Goal: Information Seeking & Learning: Learn about a topic

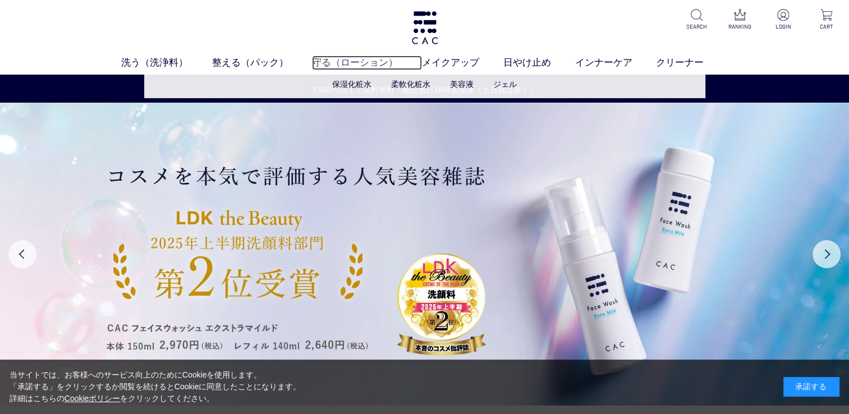
click at [337, 66] on link "守る（ローション）" at bounding box center [367, 63] width 110 height 15
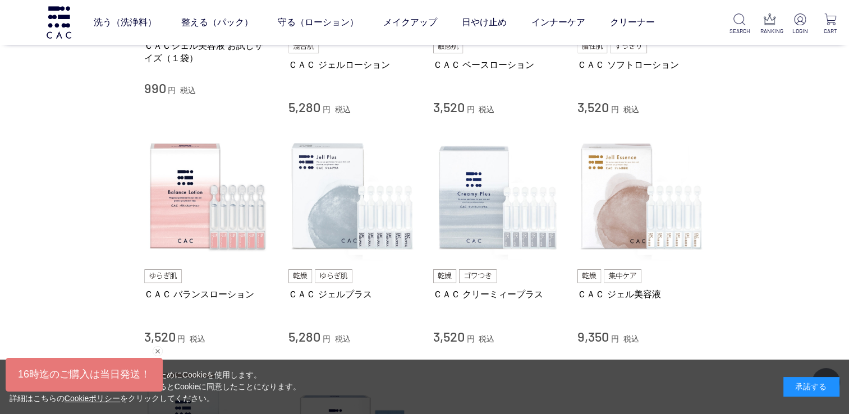
scroll to position [393, 0]
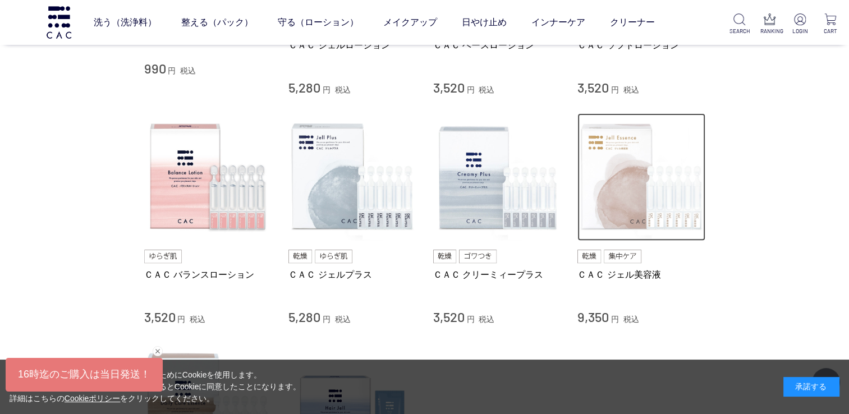
click at [615, 163] on img at bounding box center [642, 177] width 128 height 128
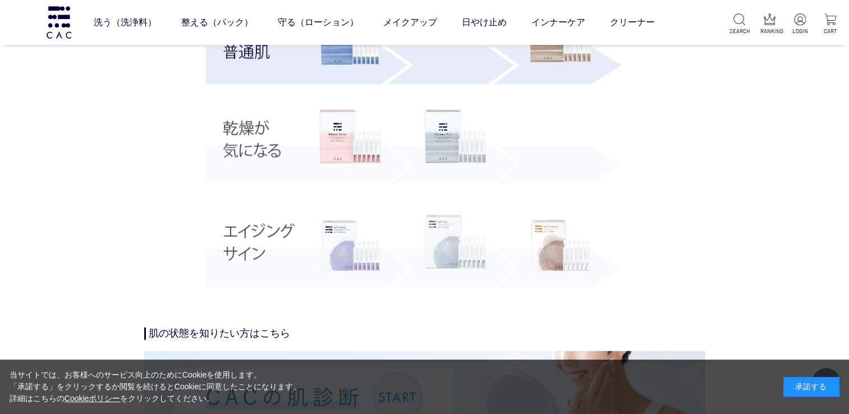
scroll to position [2848, 0]
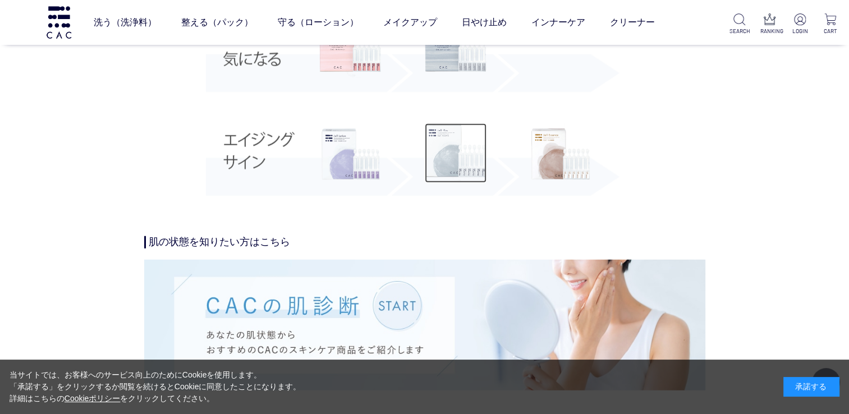
click at [459, 161] on img at bounding box center [456, 152] width 62 height 59
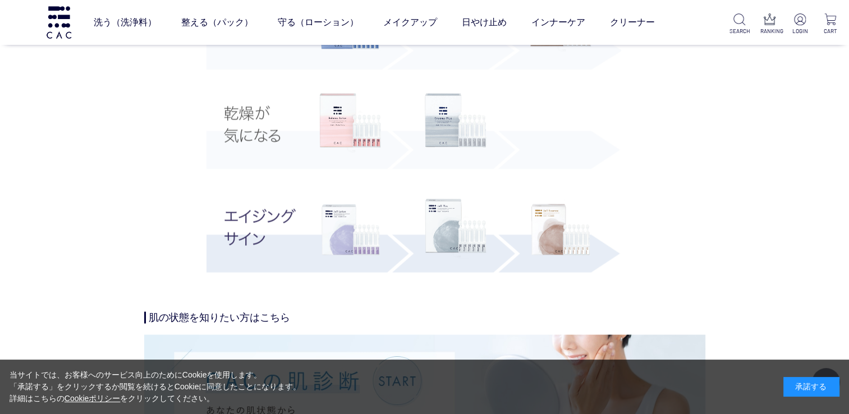
scroll to position [2265, 0]
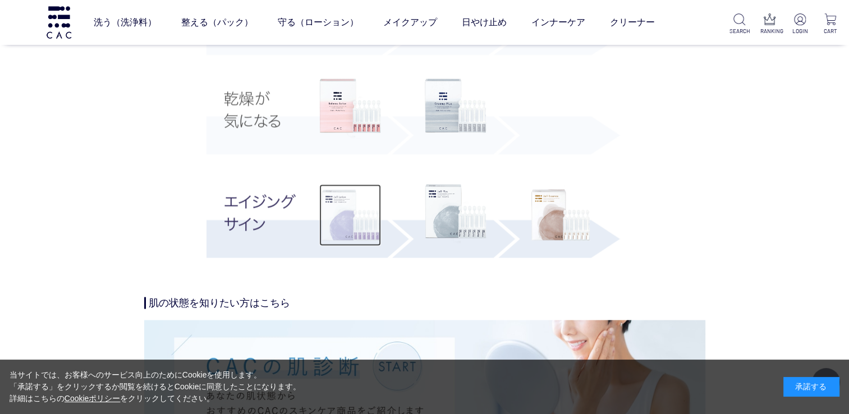
click at [354, 219] on img at bounding box center [350, 216] width 62 height 62
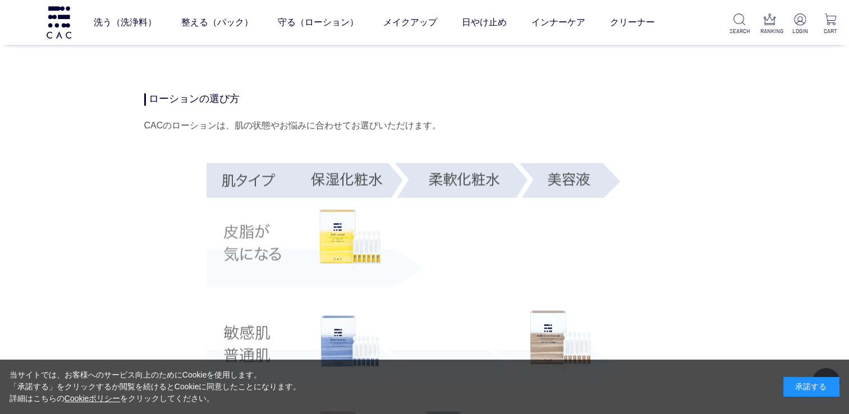
scroll to position [2286, 0]
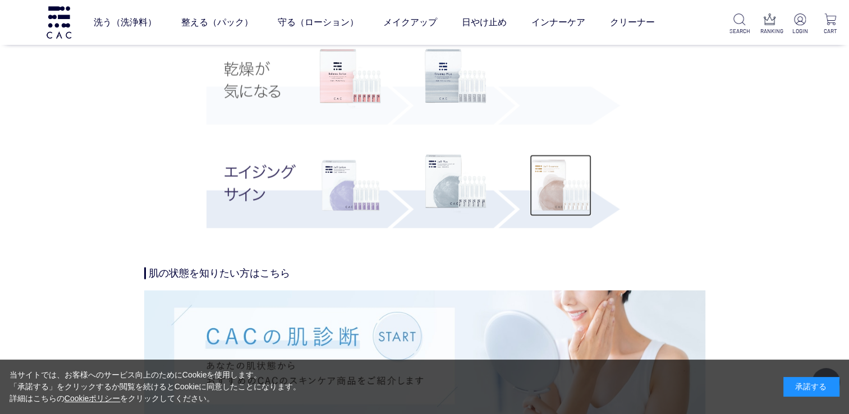
click at [545, 190] on img at bounding box center [561, 186] width 62 height 62
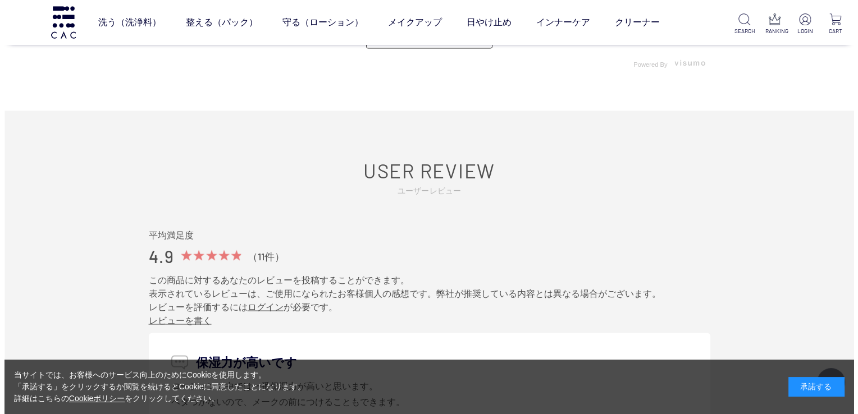
scroll to position [6522, 0]
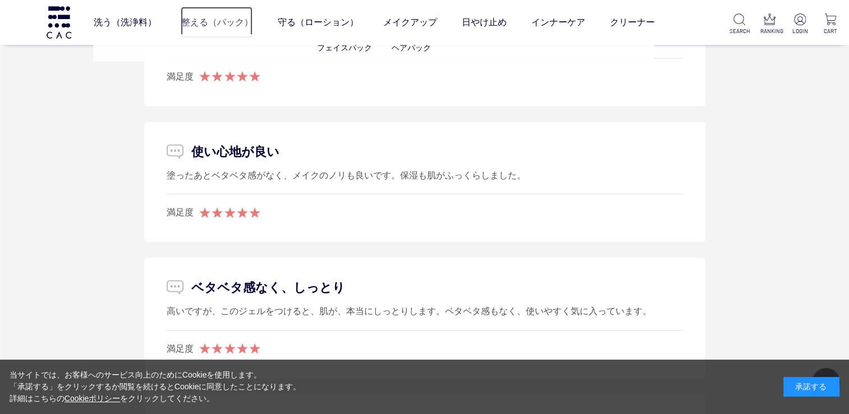
click at [203, 23] on link "整える（パック）" at bounding box center [217, 22] width 72 height 31
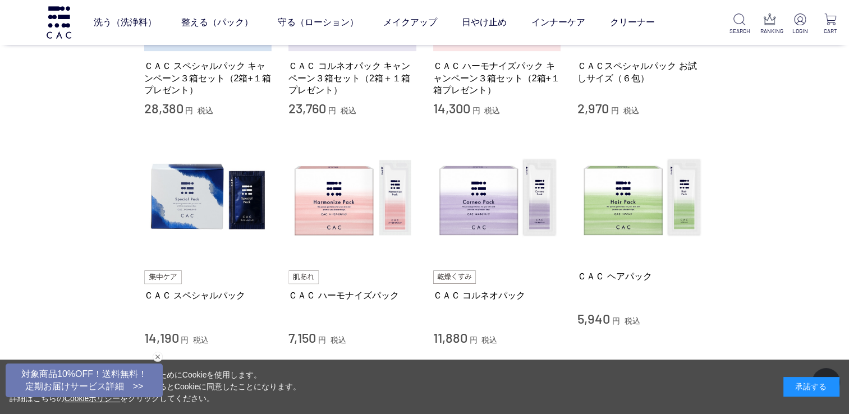
scroll to position [393, 0]
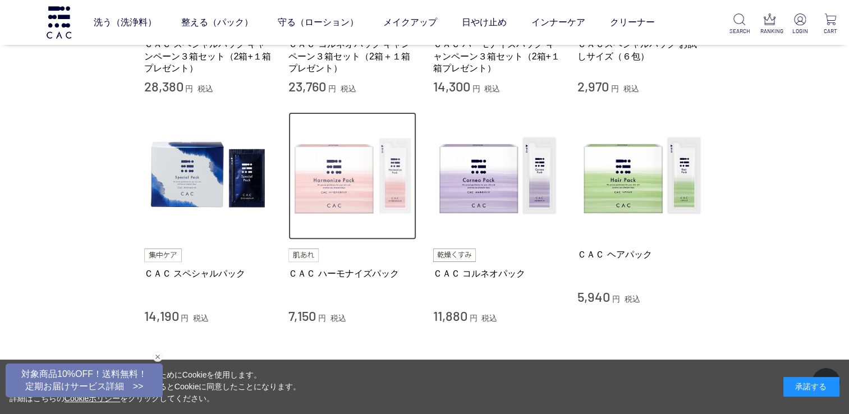
click at [328, 190] on img at bounding box center [353, 176] width 128 height 128
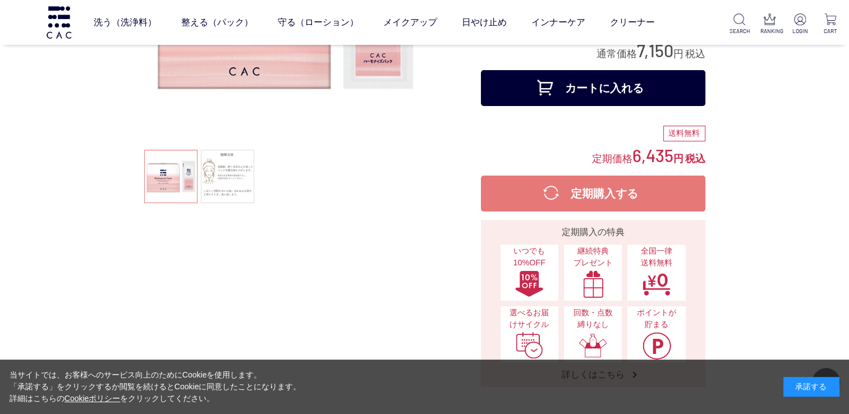
scroll to position [168, 0]
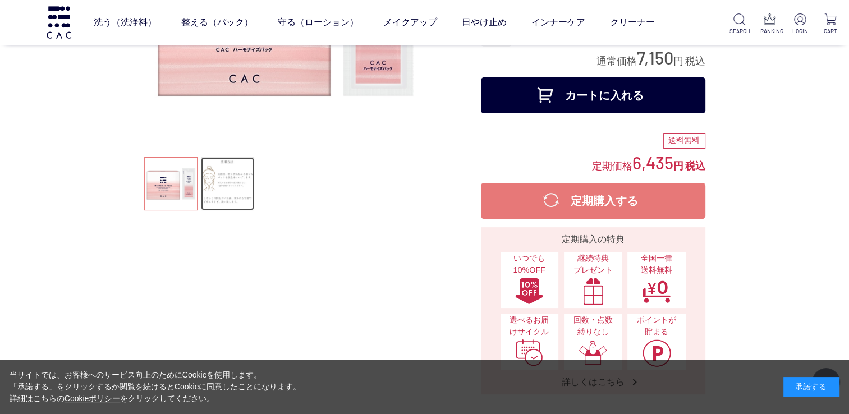
click at [220, 180] on link at bounding box center [227, 183] width 53 height 53
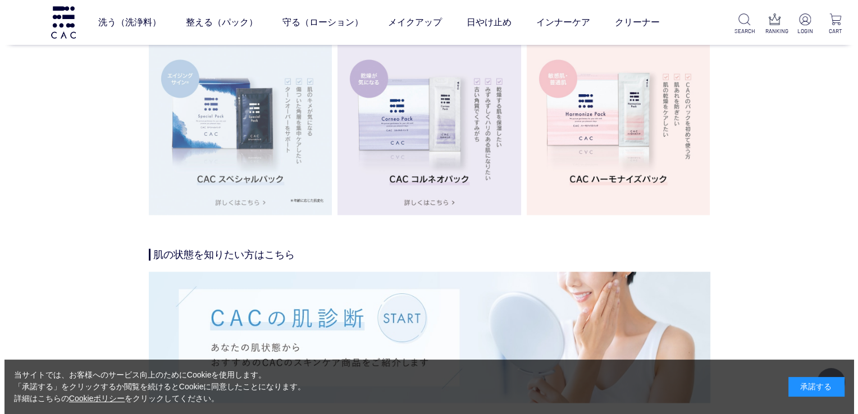
scroll to position [2077, 0]
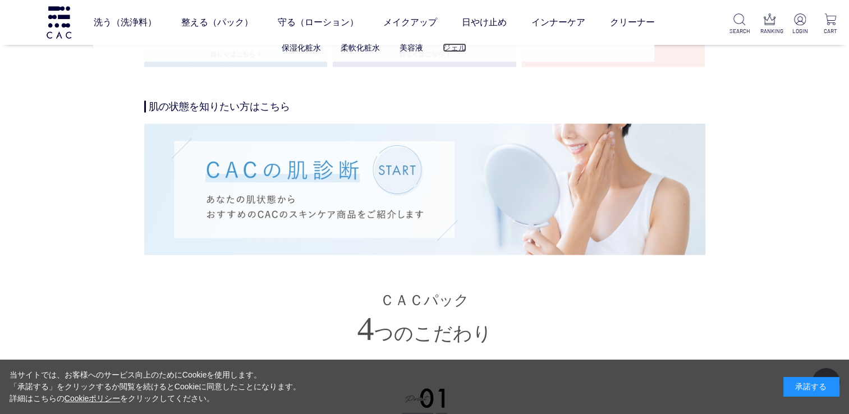
click at [466, 48] on link "ジェル" at bounding box center [455, 47] width 24 height 9
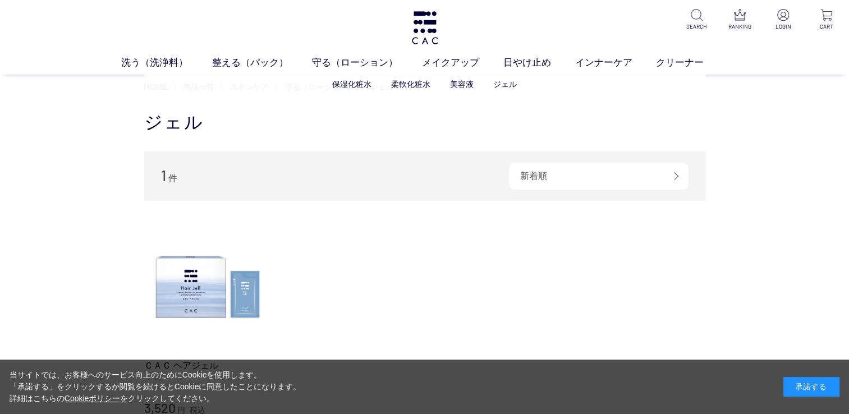
click at [449, 81] on li "柔軟化粧水" at bounding box center [420, 85] width 59 height 12
click at [457, 86] on link "美容液" at bounding box center [462, 84] width 24 height 9
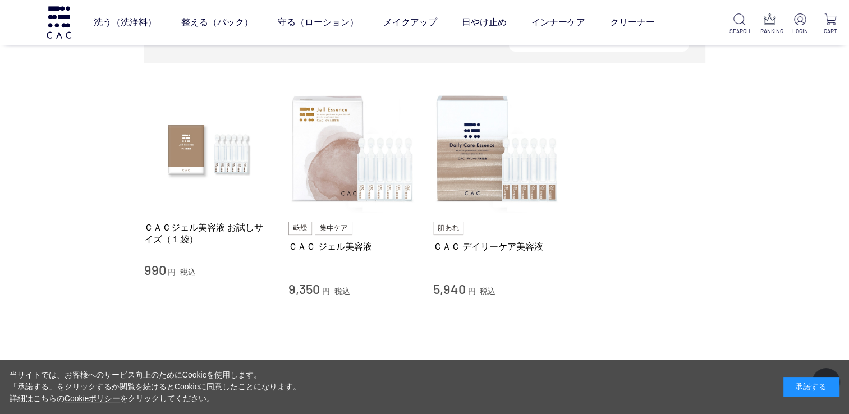
scroll to position [112, 0]
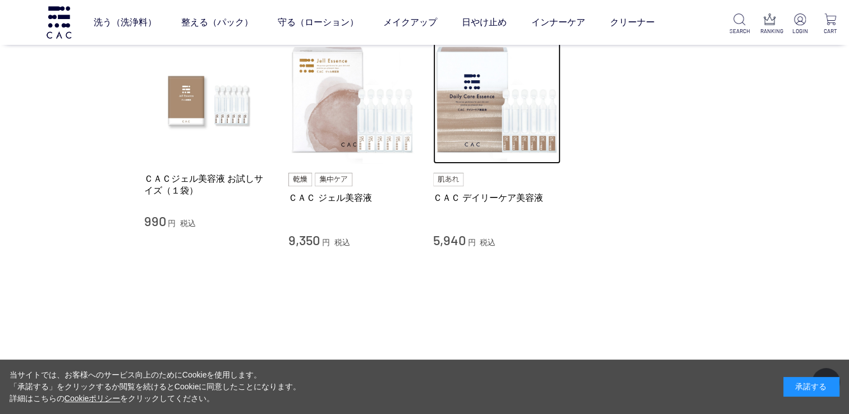
click at [457, 86] on img at bounding box center [497, 100] width 128 height 128
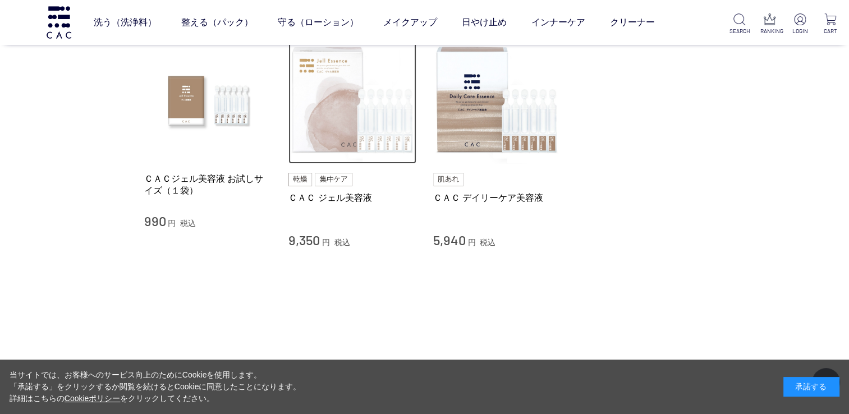
click at [323, 138] on img at bounding box center [353, 100] width 128 height 128
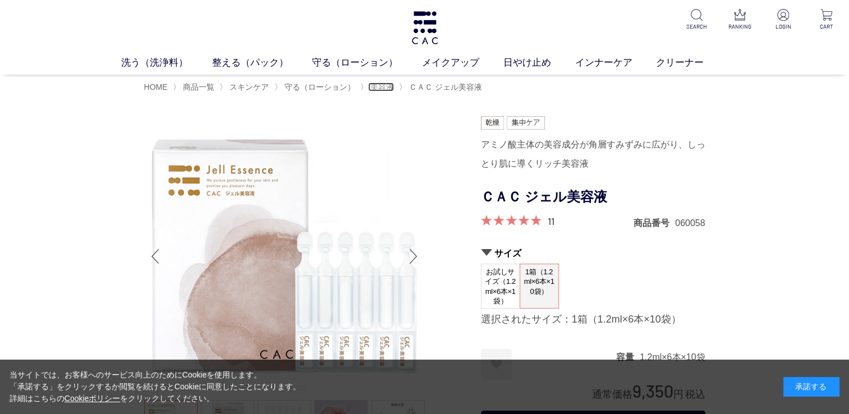
click at [373, 86] on span "美容液" at bounding box center [382, 87] width 24 height 9
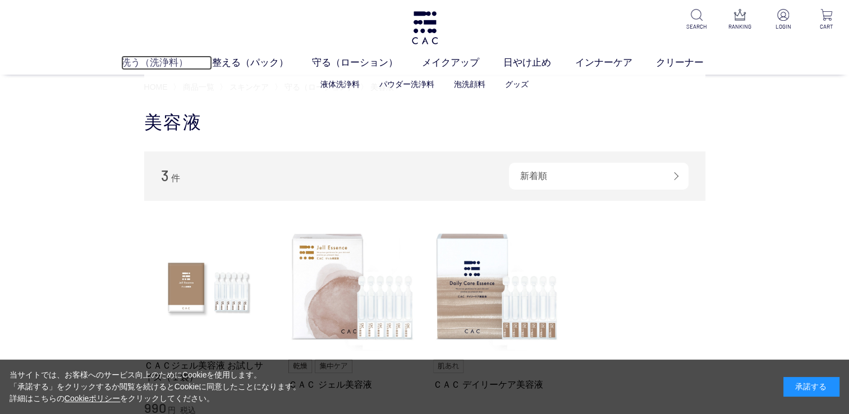
click at [157, 62] on link "洗う（洗浄料）" at bounding box center [166, 63] width 91 height 15
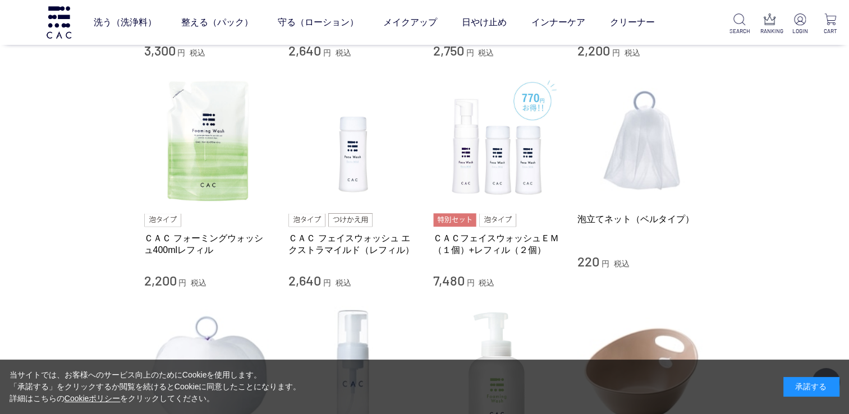
scroll to position [674, 0]
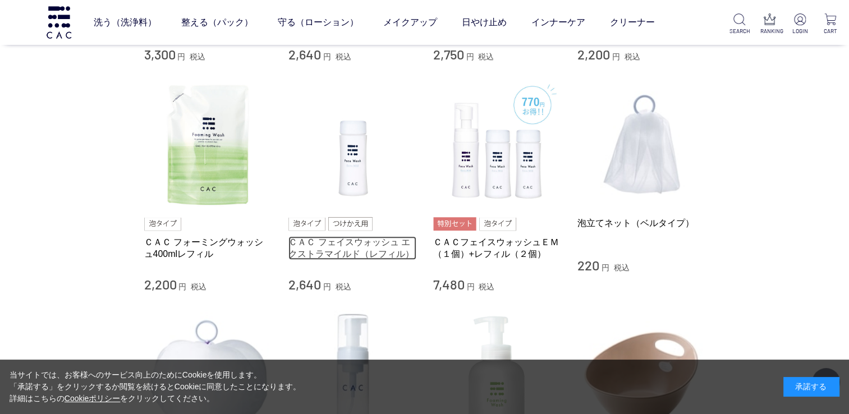
click at [380, 237] on link "ＣＡＣ フェイスウォッシュ エクストラマイルド（レフィル）" at bounding box center [353, 248] width 128 height 24
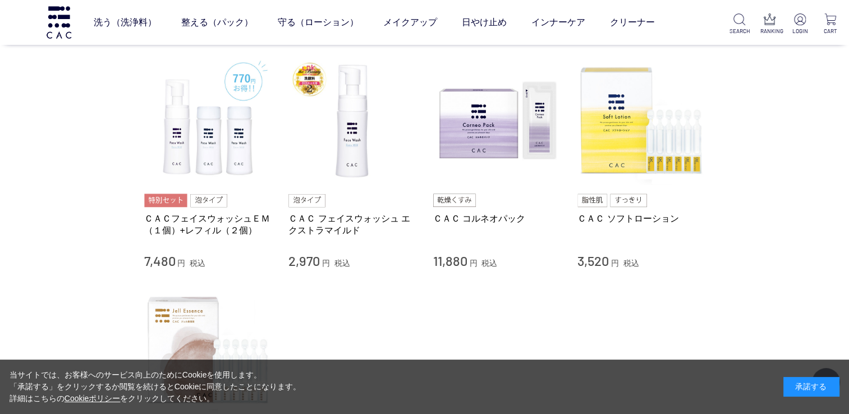
scroll to position [10009, 0]
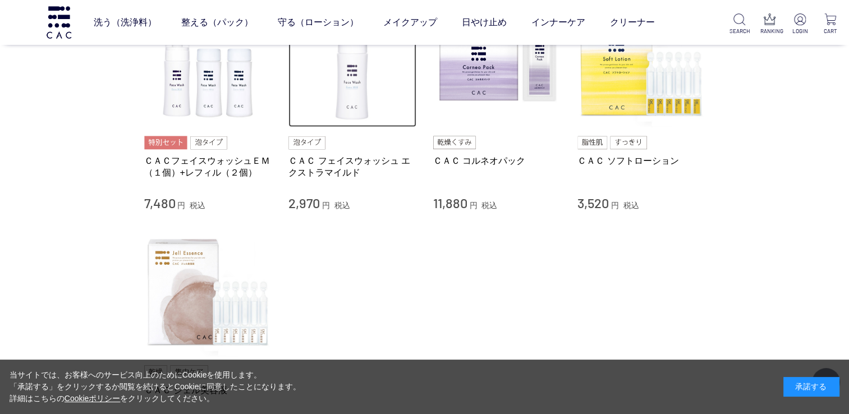
click at [362, 84] on img at bounding box center [353, 63] width 128 height 128
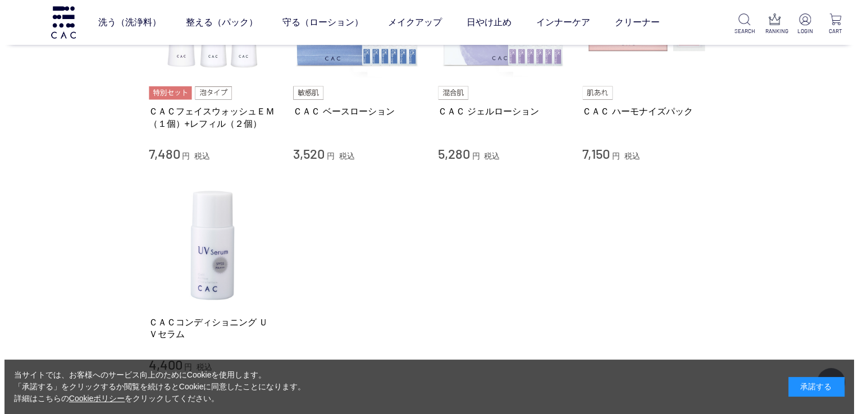
scroll to position [11356, 0]
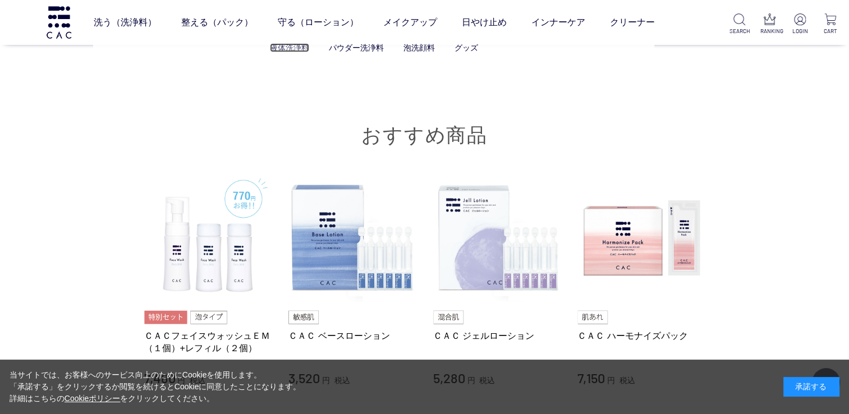
click at [271, 48] on link "液体洗浄料" at bounding box center [289, 47] width 39 height 9
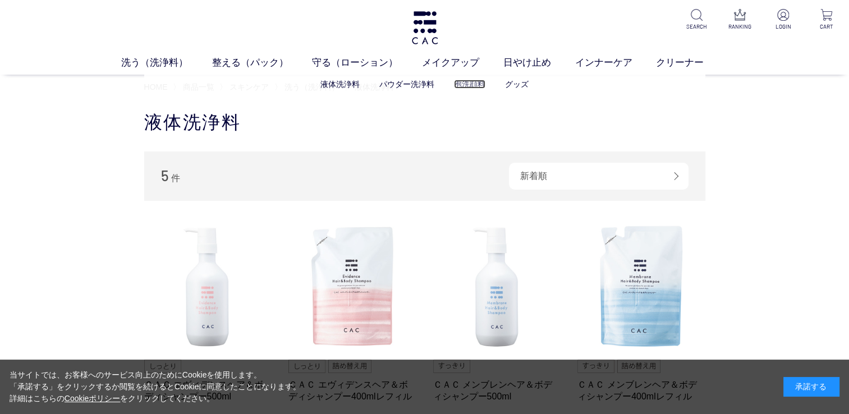
click at [476, 84] on link "泡洗顔料" at bounding box center [469, 84] width 31 height 9
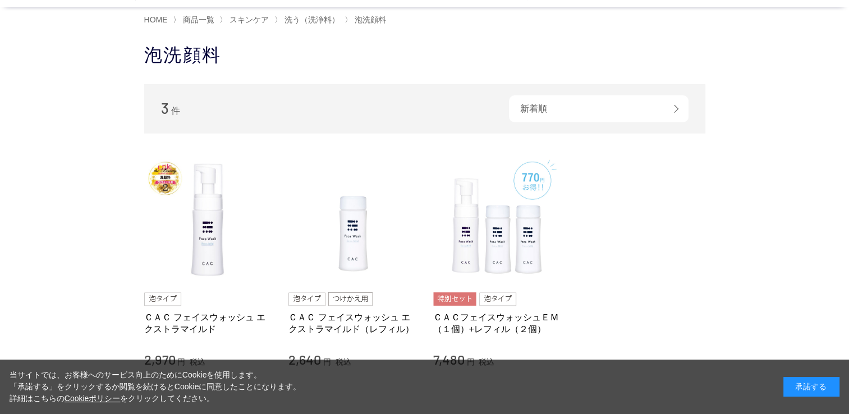
scroll to position [168, 0]
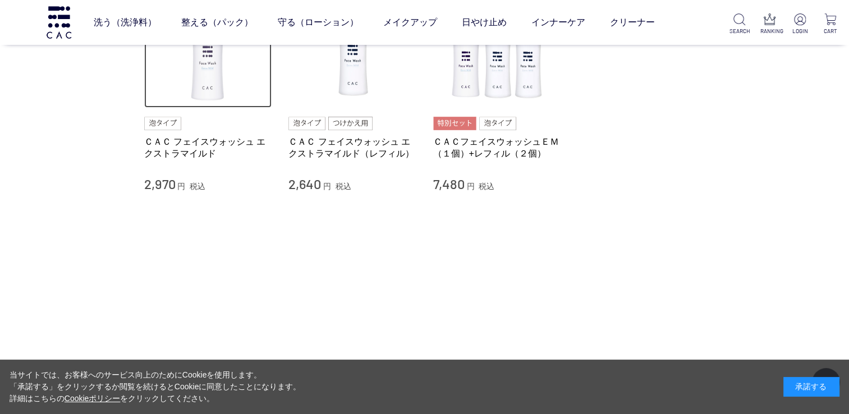
click at [200, 80] on img at bounding box center [208, 44] width 128 height 128
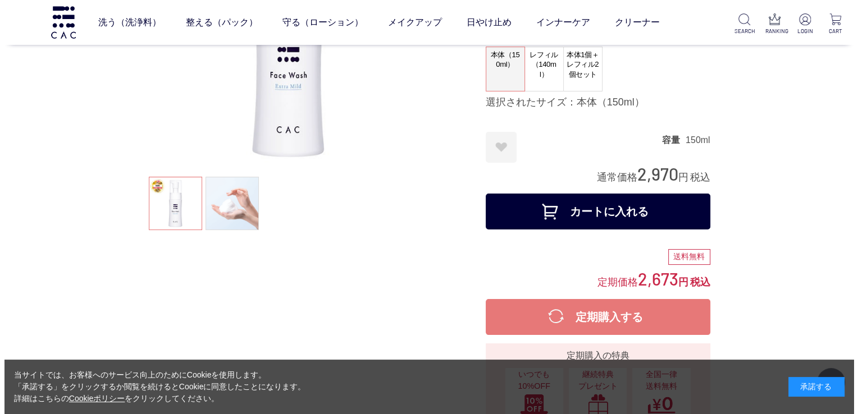
scroll to position [168, 0]
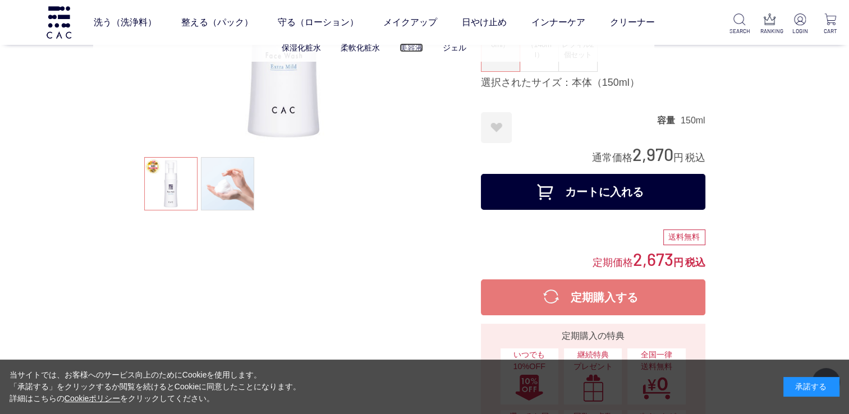
click at [417, 51] on link "美容液" at bounding box center [412, 47] width 24 height 9
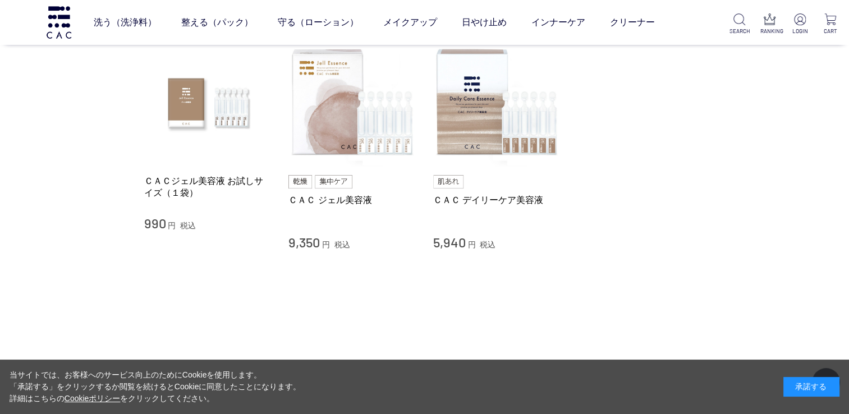
scroll to position [112, 0]
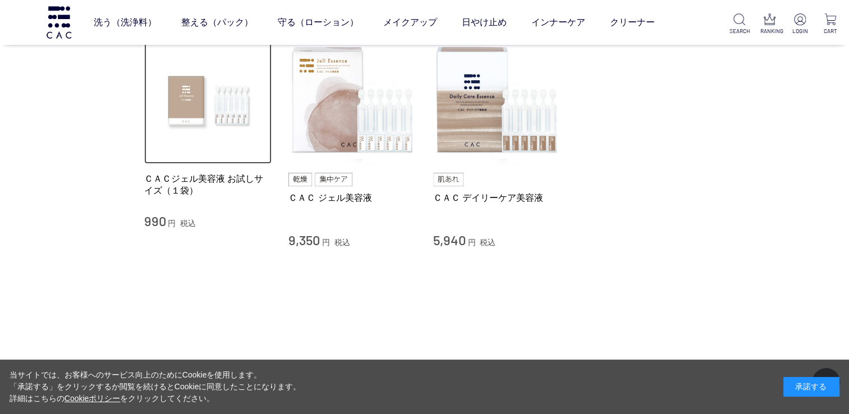
click at [213, 116] on img at bounding box center [208, 100] width 128 height 128
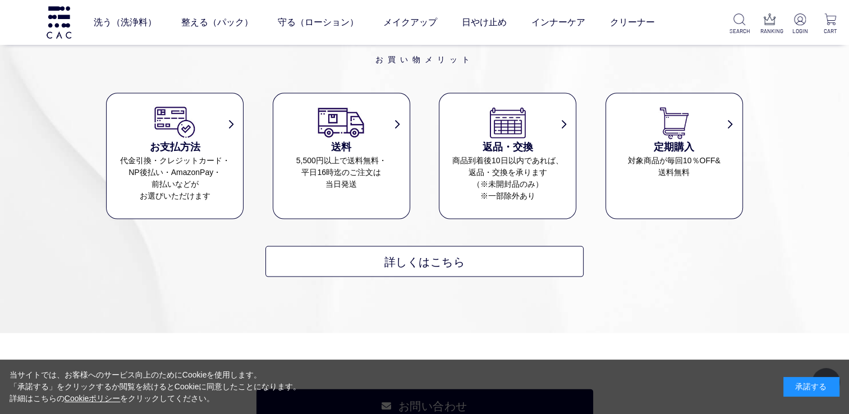
scroll to position [6145, 0]
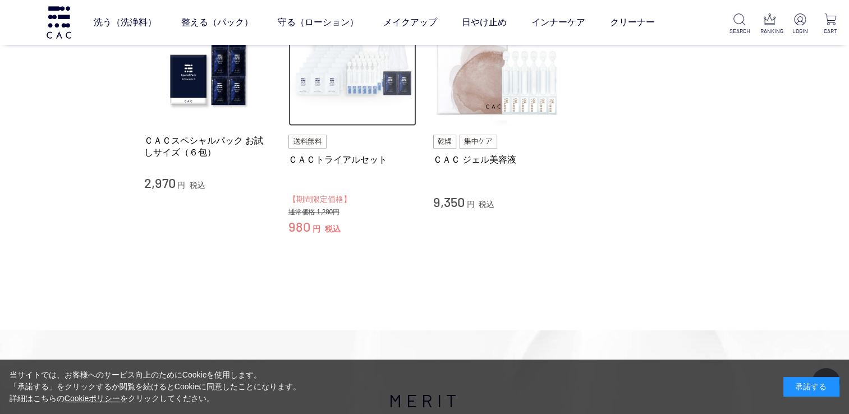
click at [330, 75] on img at bounding box center [353, 62] width 128 height 128
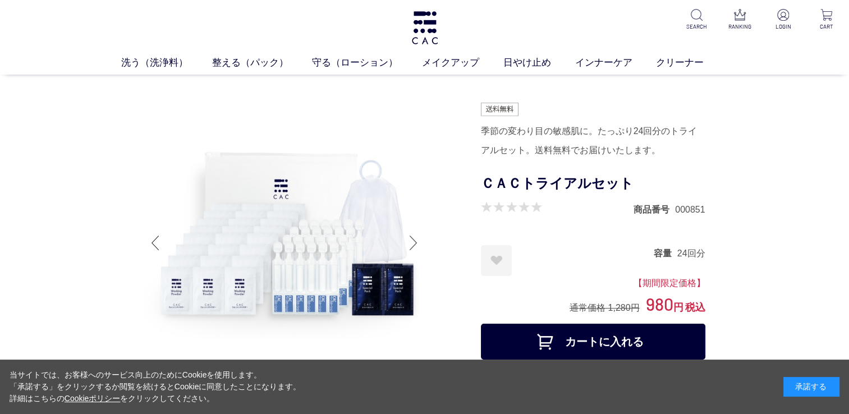
click at [413, 237] on div at bounding box center [413, 243] width 22 height 45
click at [415, 246] on div at bounding box center [413, 243] width 22 height 45
click at [410, 244] on div at bounding box center [413, 243] width 22 height 45
click at [149, 244] on div at bounding box center [155, 243] width 22 height 45
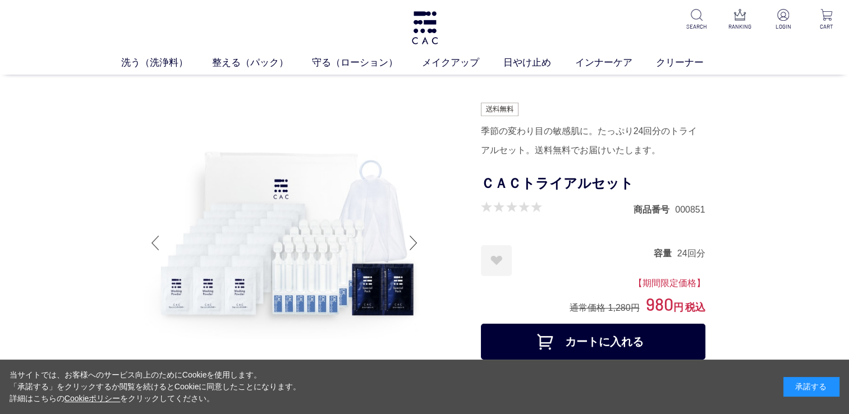
click at [164, 238] on div at bounding box center [155, 243] width 22 height 45
click at [426, 26] on img at bounding box center [424, 27] width 29 height 33
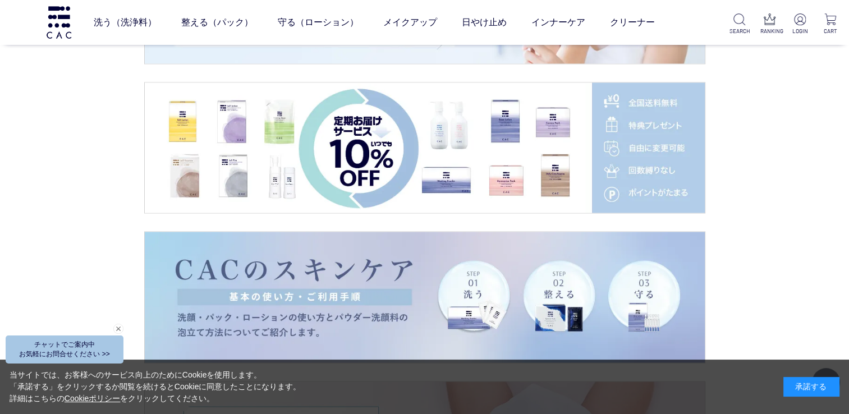
scroll to position [1847, 0]
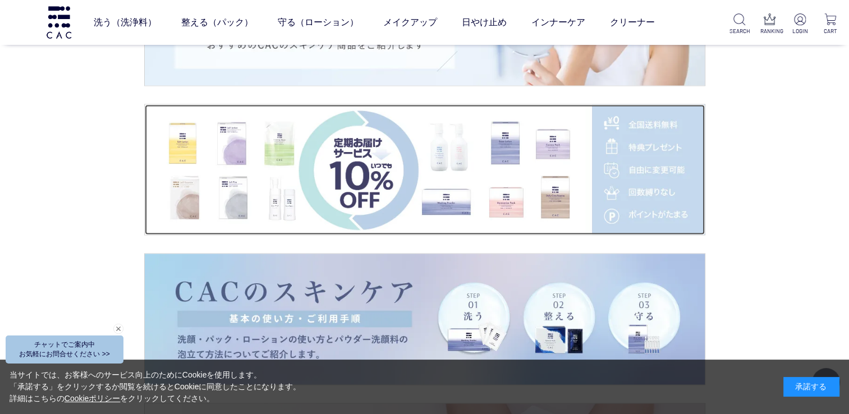
click at [498, 168] on img at bounding box center [425, 169] width 560 height 131
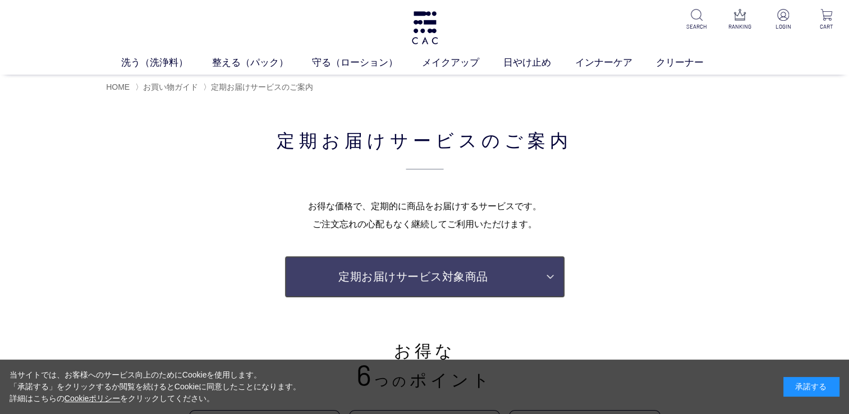
click at [538, 275] on link "定期お届けサービス対象商品" at bounding box center [425, 277] width 281 height 42
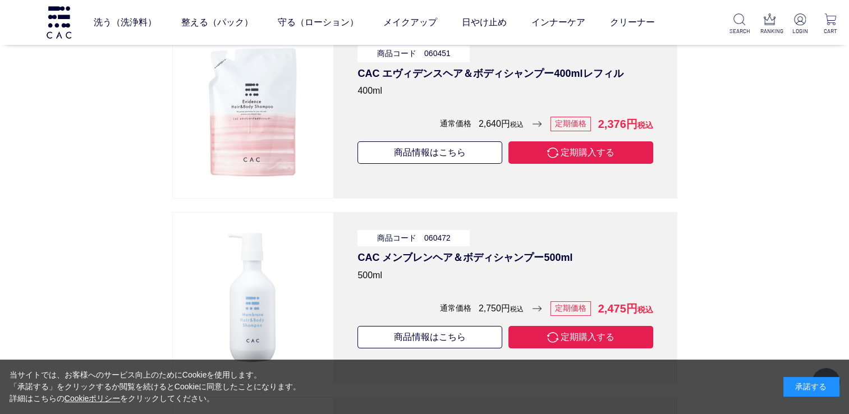
scroll to position [4304, 0]
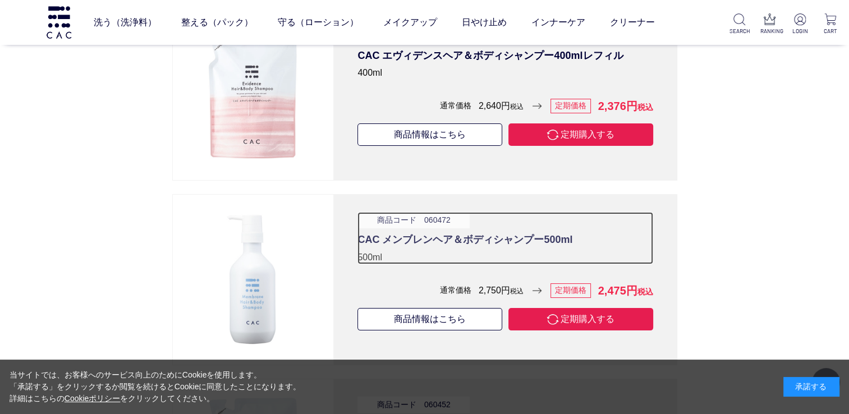
click at [546, 232] on p "CAC メンブレンヘア＆ボディシャンプー500ml" at bounding box center [505, 239] width 295 height 15
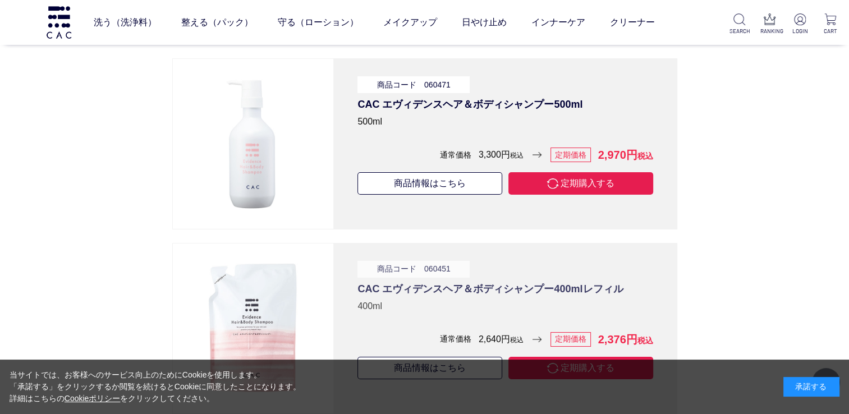
scroll to position [4023, 0]
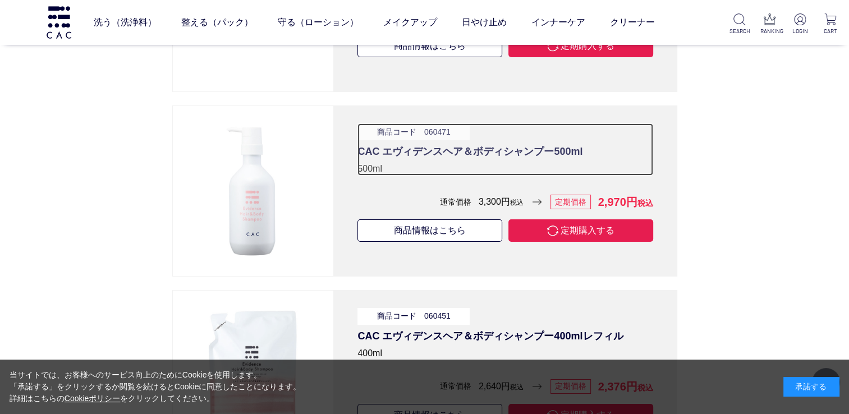
click at [422, 145] on p "CAC エヴィデンスヘア＆ボディシャンプー500ml" at bounding box center [505, 151] width 295 height 15
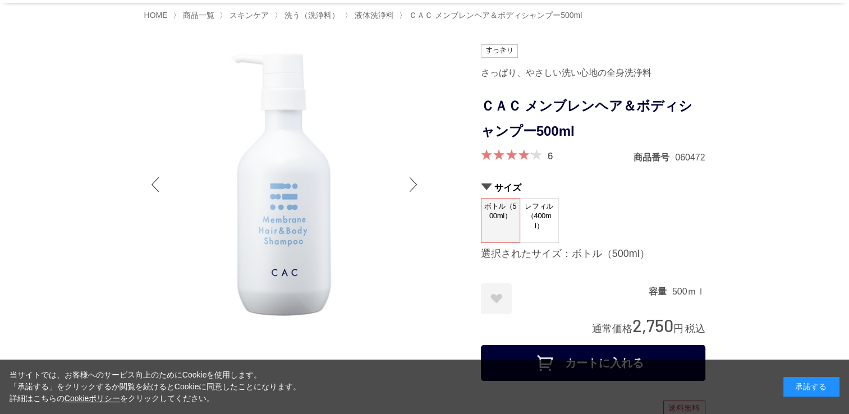
scroll to position [16, 0]
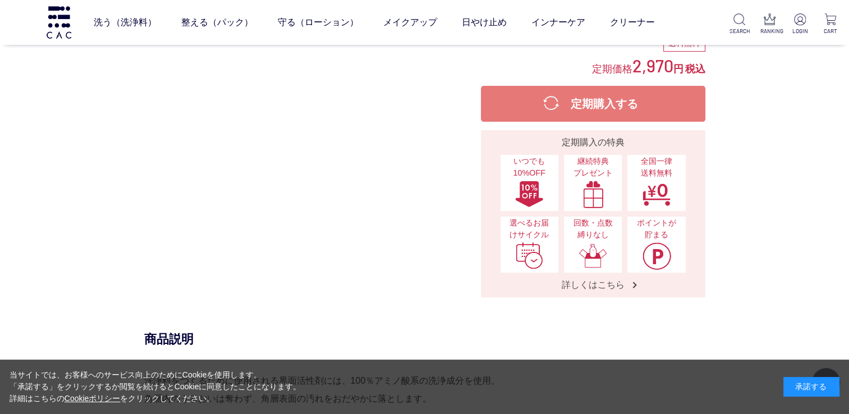
scroll to position [725, 0]
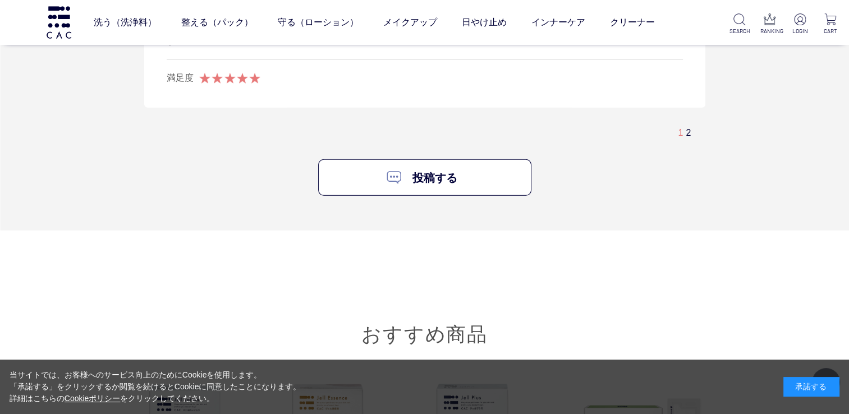
scroll to position [3624, 0]
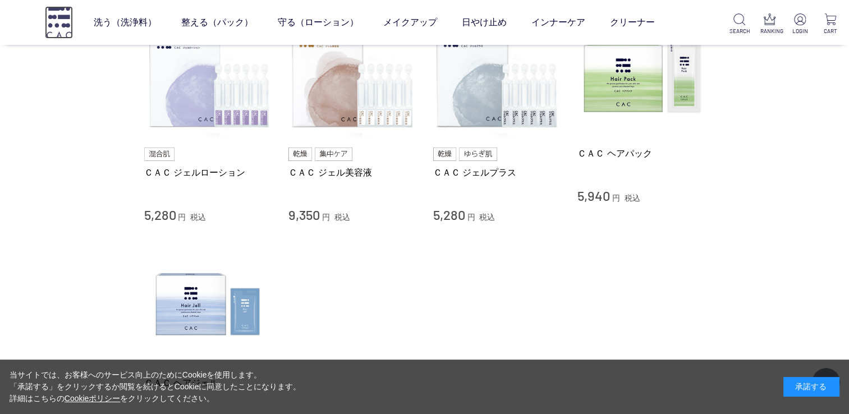
click at [51, 20] on img at bounding box center [59, 22] width 28 height 32
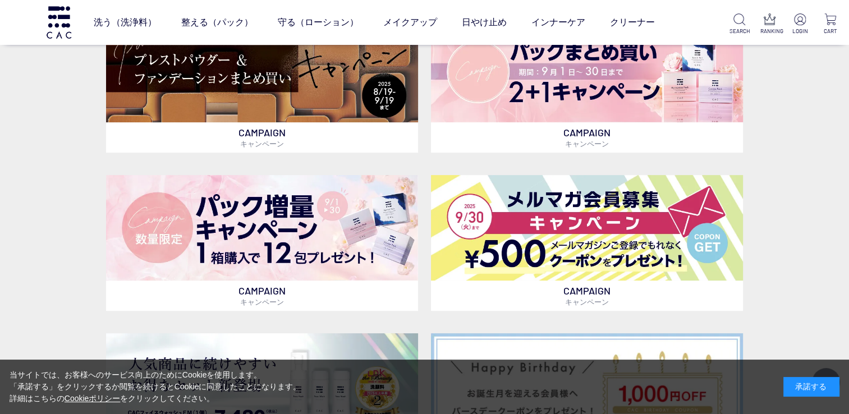
scroll to position [725, 0]
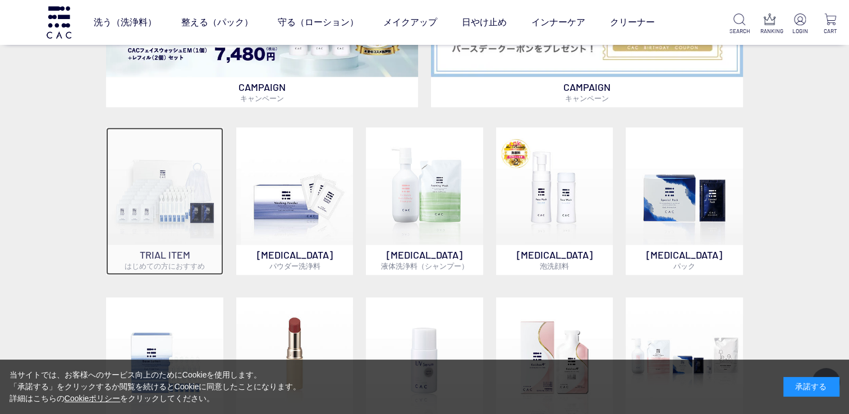
click at [186, 214] on img at bounding box center [164, 185] width 117 height 117
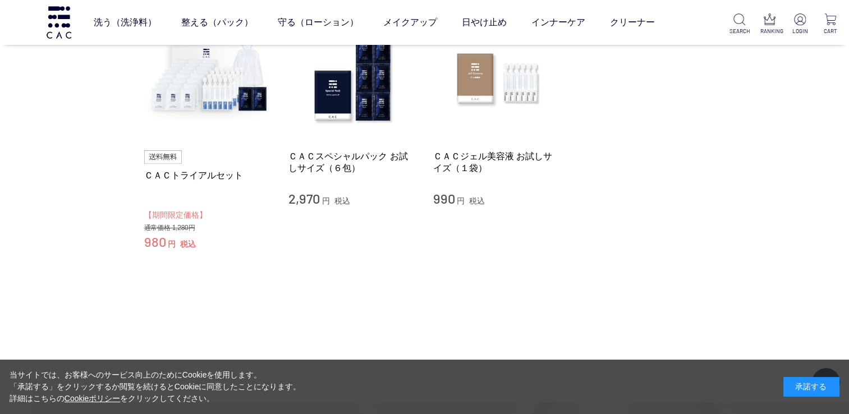
scroll to position [51, 0]
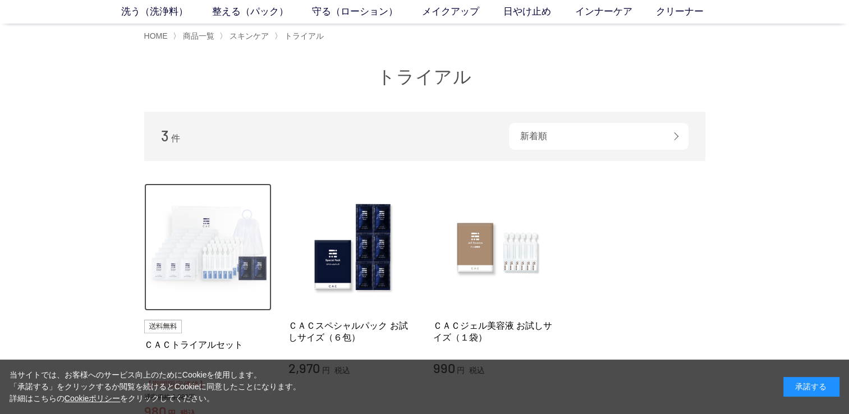
click at [205, 232] on img at bounding box center [208, 248] width 128 height 128
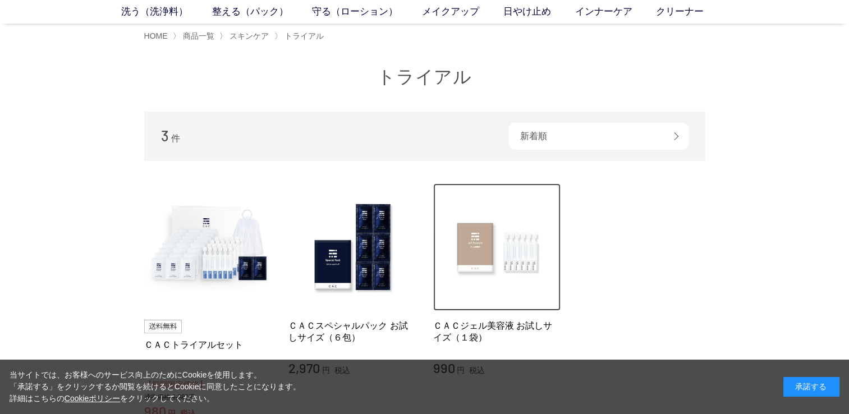
click at [519, 286] on img at bounding box center [497, 248] width 128 height 128
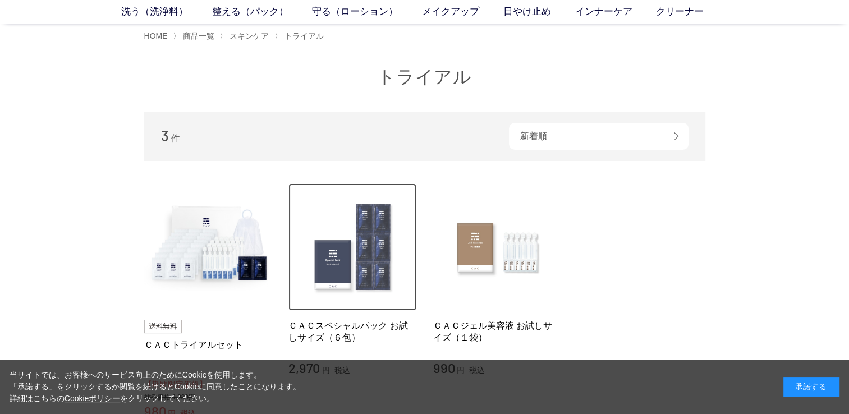
click at [336, 264] on img at bounding box center [353, 248] width 128 height 128
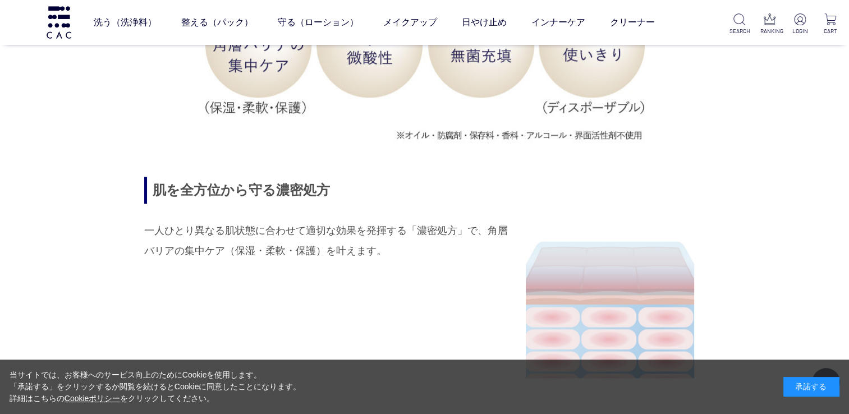
scroll to position [1449, 0]
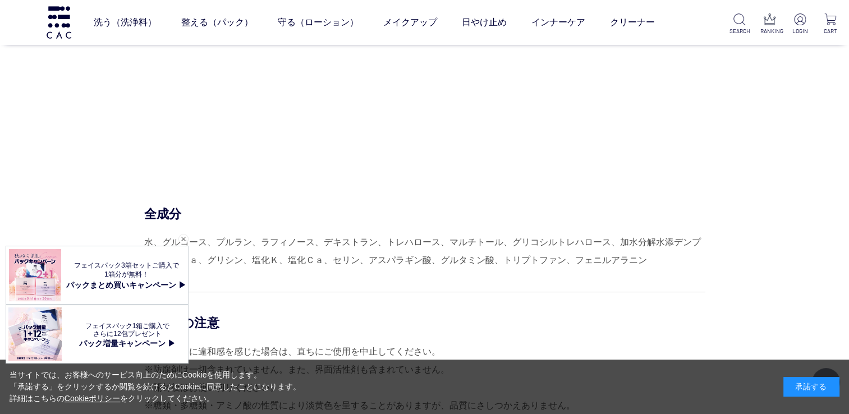
scroll to position [4711, 0]
